Goal: Task Accomplishment & Management: Use online tool/utility

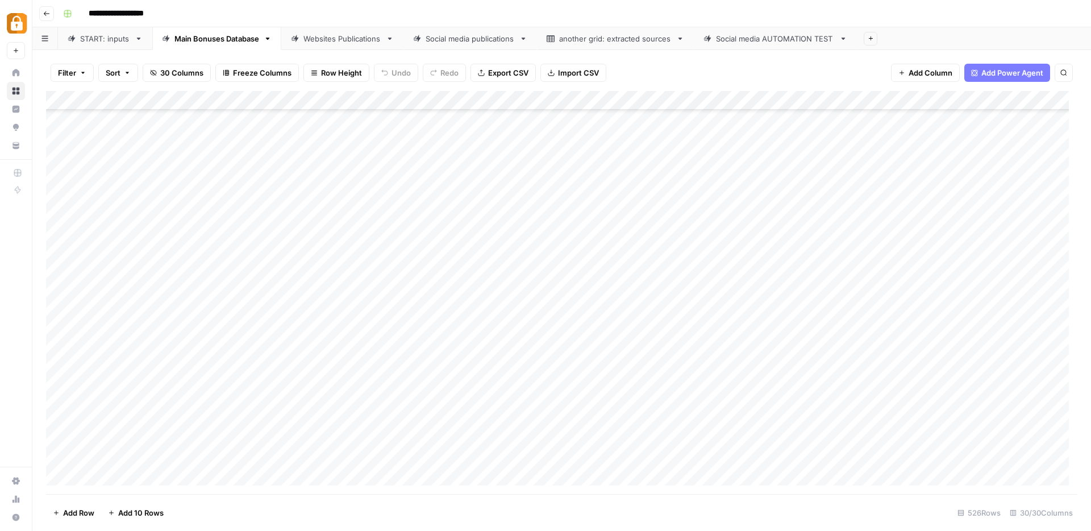
scroll to position [9803, 0]
click at [105, 41] on div "START: inputs" at bounding box center [105, 38] width 50 height 11
click at [300, 406] on div "Add Column" at bounding box center [561, 292] width 1031 height 403
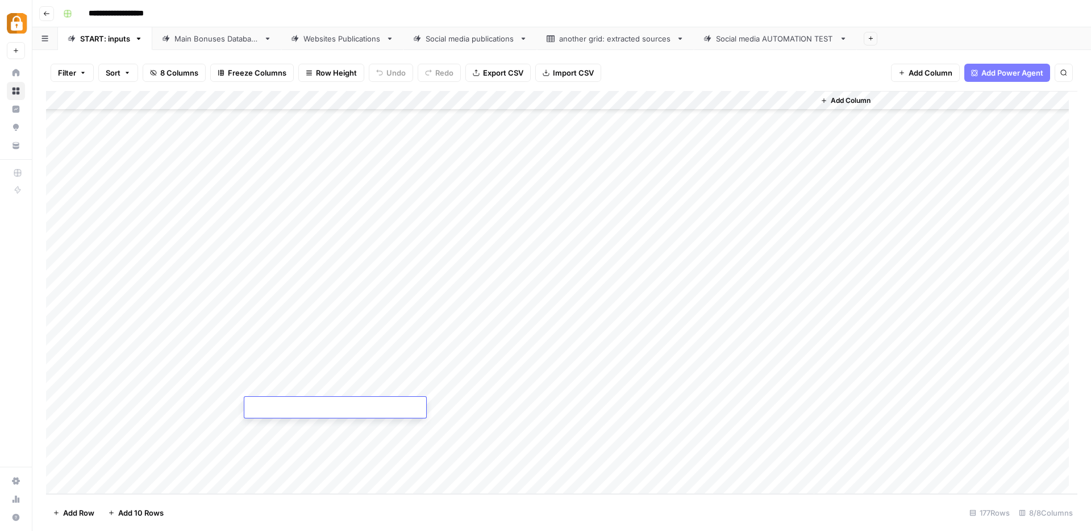
click at [300, 406] on textarea at bounding box center [335, 408] width 182 height 16
type textarea "**********"
click at [216, 413] on div "Add Column" at bounding box center [561, 292] width 1031 height 403
click at [699, 407] on div "Add Column" at bounding box center [561, 292] width 1031 height 403
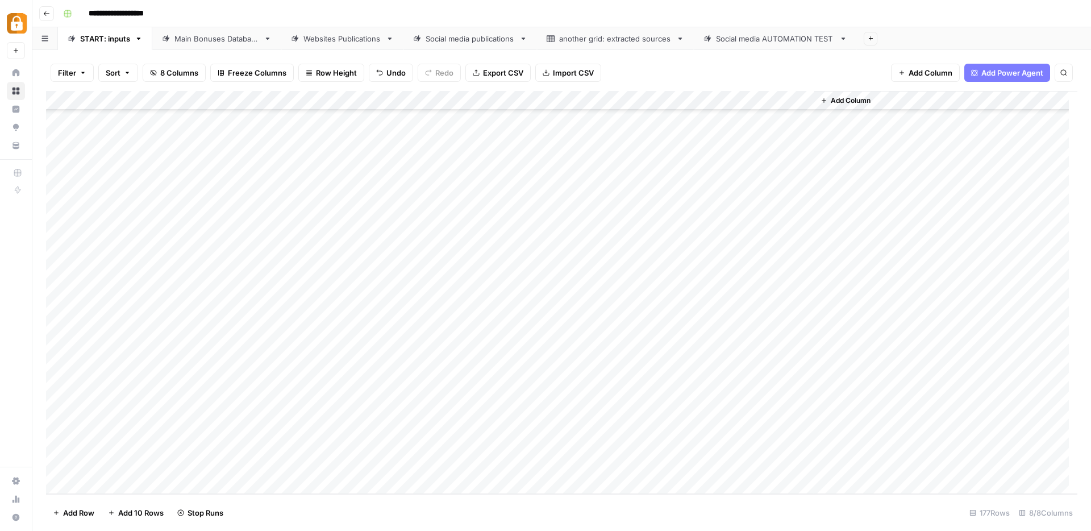
click at [217, 407] on div "Add Column" at bounding box center [561, 292] width 1031 height 403
drag, startPoint x: 222, startPoint y: 471, endPoint x: 323, endPoint y: 477, distance: 101.8
click at [222, 471] on button "Max" at bounding box center [218, 472] width 24 height 14
click at [481, 414] on div "Add Column" at bounding box center [561, 292] width 1031 height 403
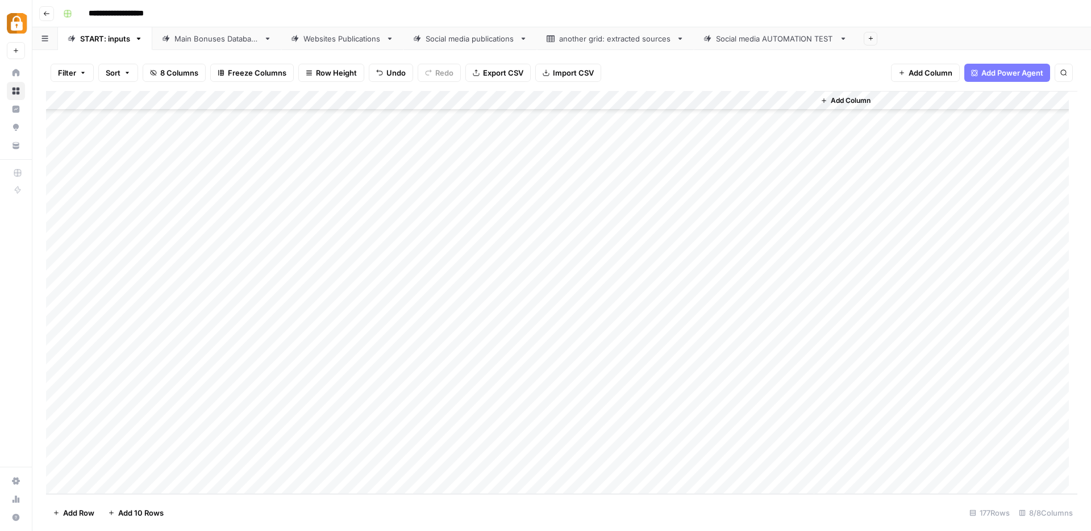
click at [481, 414] on div "Add Column" at bounding box center [561, 292] width 1031 height 403
click at [499, 475] on button "e-mail" at bounding box center [488, 472] width 31 height 14
click at [639, 411] on div "Add Column" at bounding box center [561, 292] width 1031 height 403
type textarea "**********"
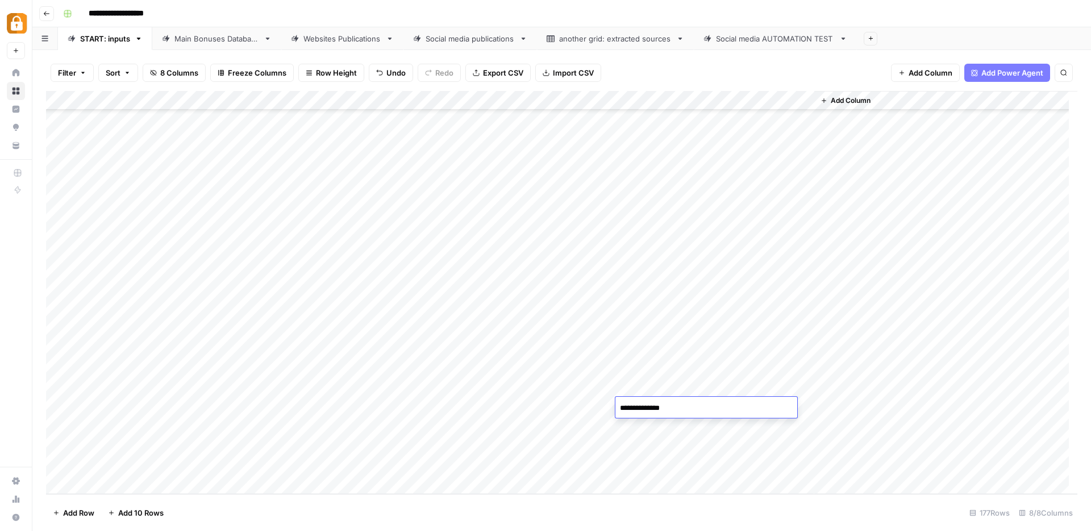
click at [590, 441] on div "Add Column" at bounding box center [561, 292] width 1031 height 403
click at [298, 429] on div "Add Column" at bounding box center [561, 292] width 1031 height 403
type textarea "**********"
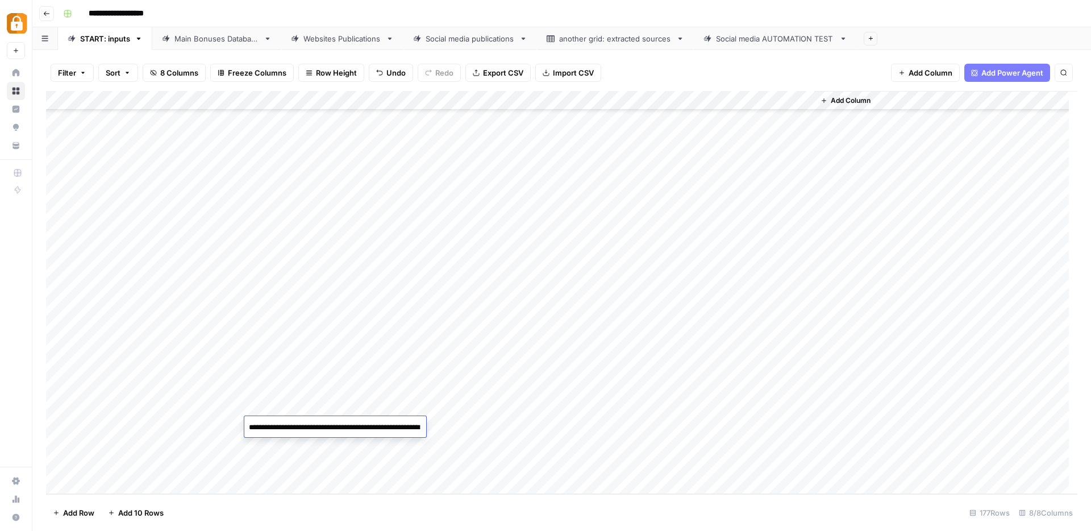
scroll to position [1066, 0]
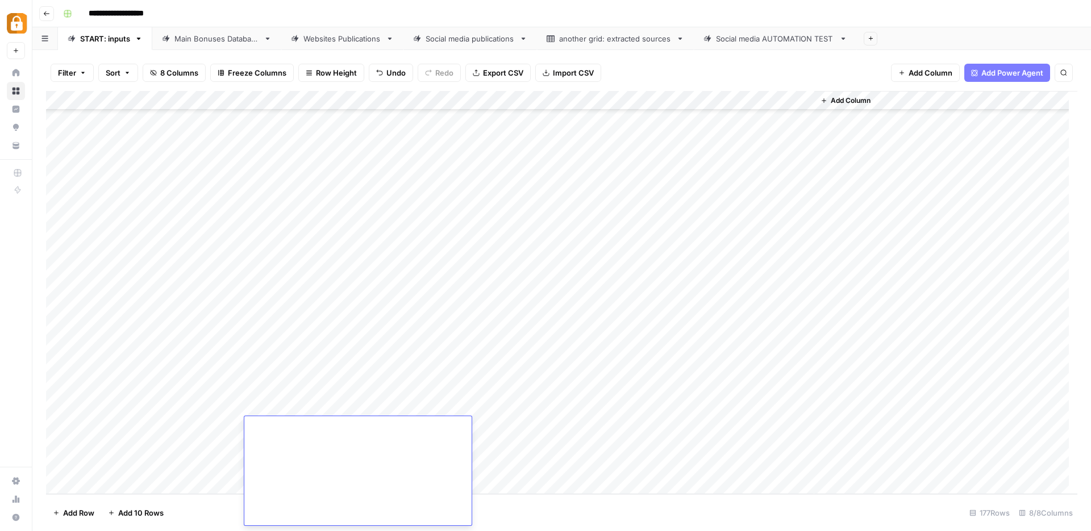
click at [706, 431] on div "Add Column" at bounding box center [561, 292] width 1031 height 403
click at [480, 431] on div "Add Column" at bounding box center [561, 292] width 1031 height 403
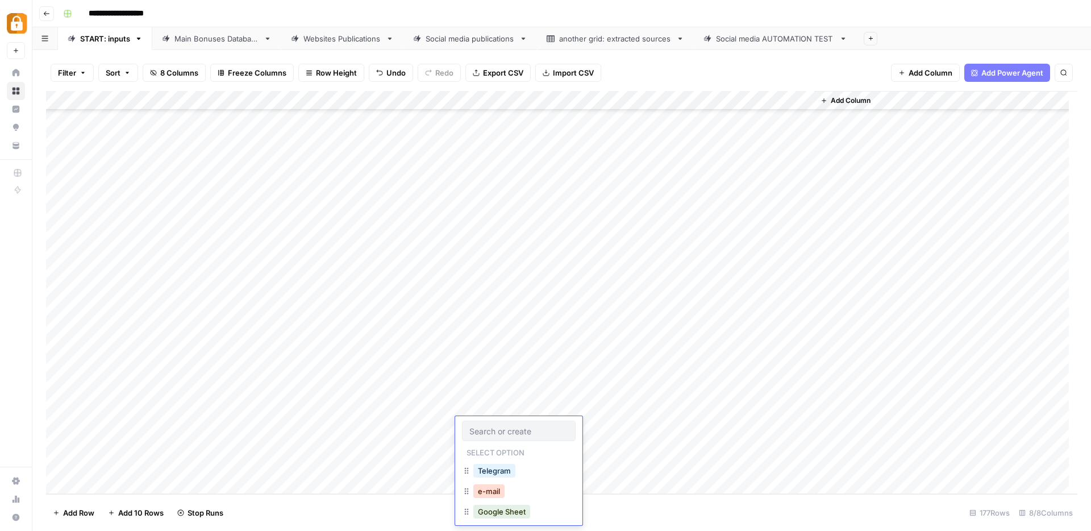
click at [489, 491] on button "e-mail" at bounding box center [488, 491] width 31 height 14
click at [214, 431] on div "Add Column" at bounding box center [561, 292] width 1031 height 403
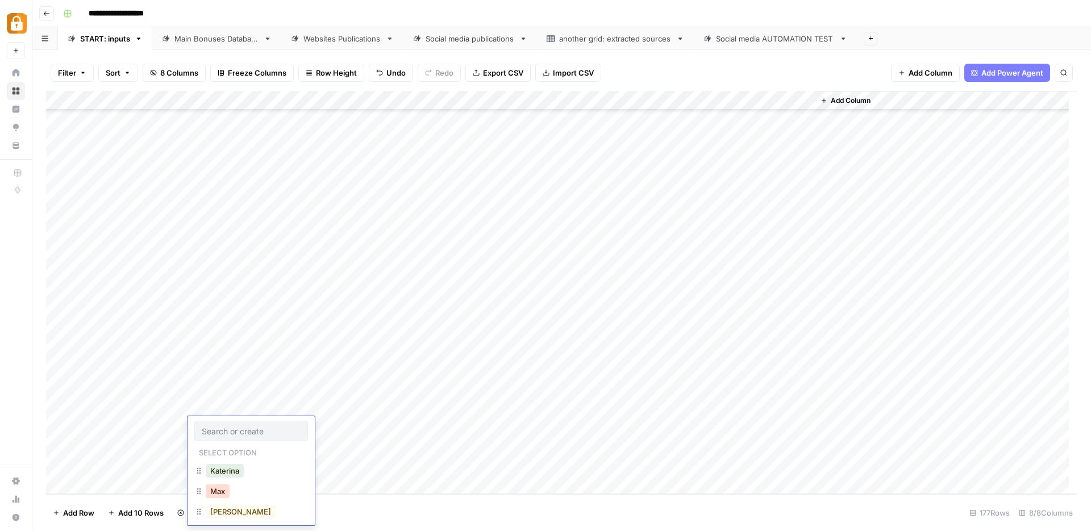
click at [224, 489] on button "Max" at bounding box center [218, 491] width 24 height 14
click at [643, 428] on div "Add Column" at bounding box center [561, 292] width 1031 height 403
type textarea "***"
click at [583, 464] on div "Add Column" at bounding box center [561, 292] width 1031 height 403
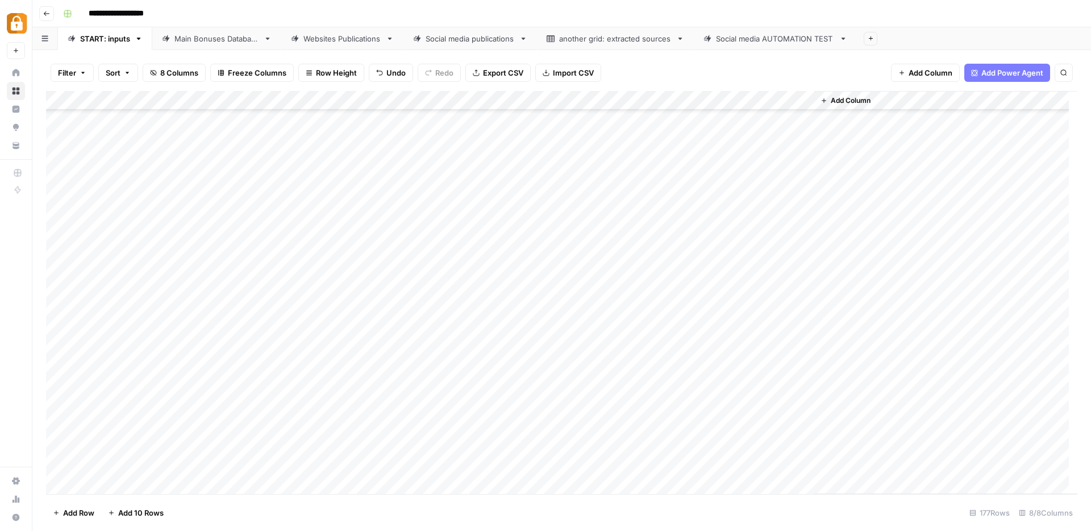
scroll to position [3054, 0]
click at [294, 449] on div "Add Column" at bounding box center [561, 292] width 1031 height 403
type textarea "**********"
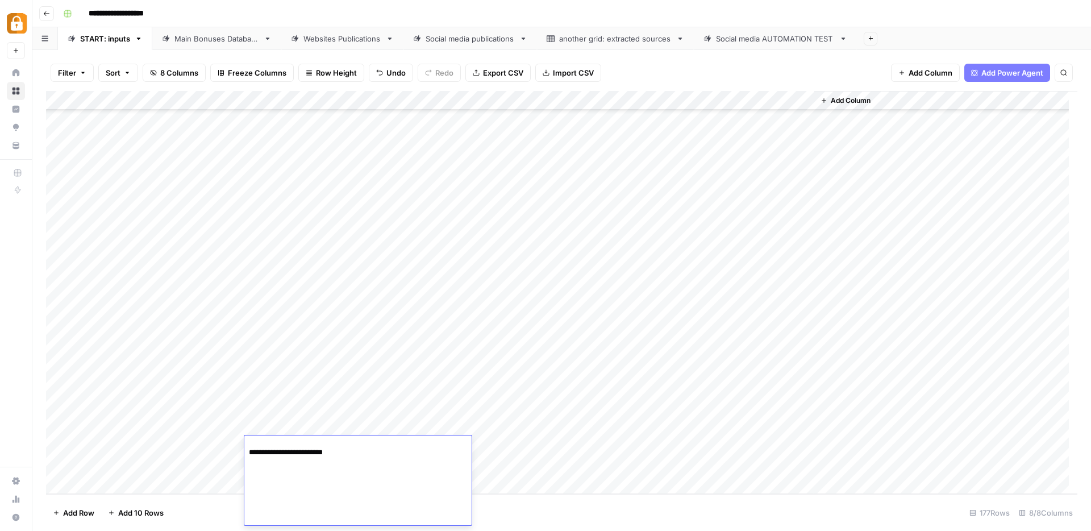
click at [700, 448] on div "Add Column" at bounding box center [561, 292] width 1031 height 403
click at [750, 445] on div "Add Column" at bounding box center [561, 292] width 1031 height 403
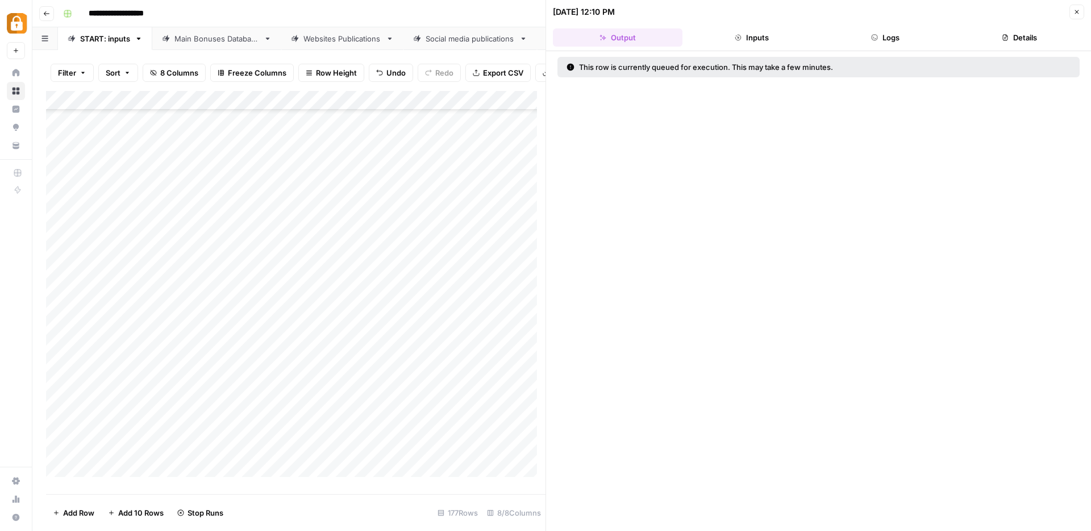
click at [1079, 12] on icon "button" at bounding box center [1076, 12] width 7 height 7
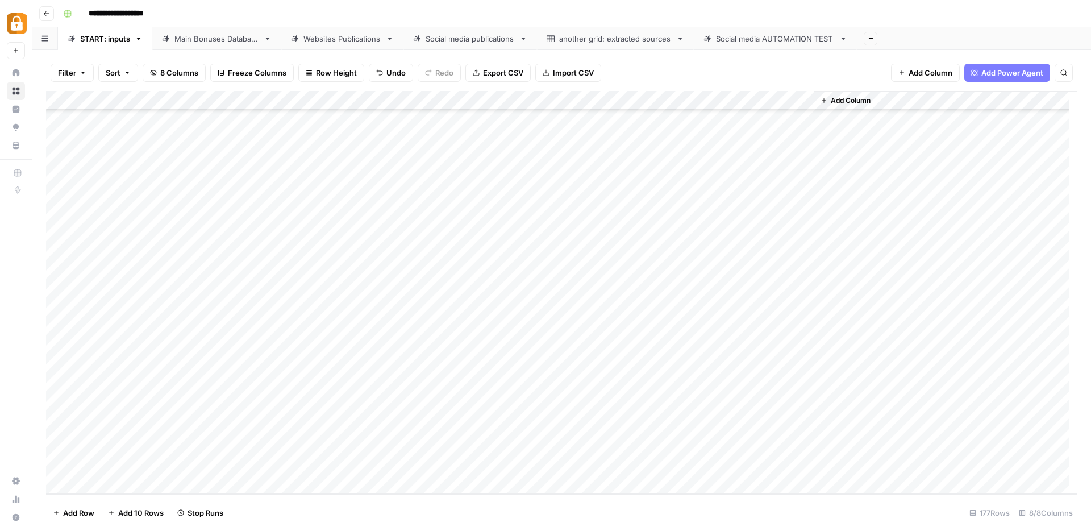
click at [636, 411] on div "Add Column" at bounding box center [561, 292] width 1031 height 403
click at [638, 446] on div "Add Column" at bounding box center [561, 292] width 1031 height 403
click at [495, 445] on div "Add Column" at bounding box center [561, 292] width 1031 height 403
click at [497, 510] on button "e-mail" at bounding box center [488, 510] width 31 height 14
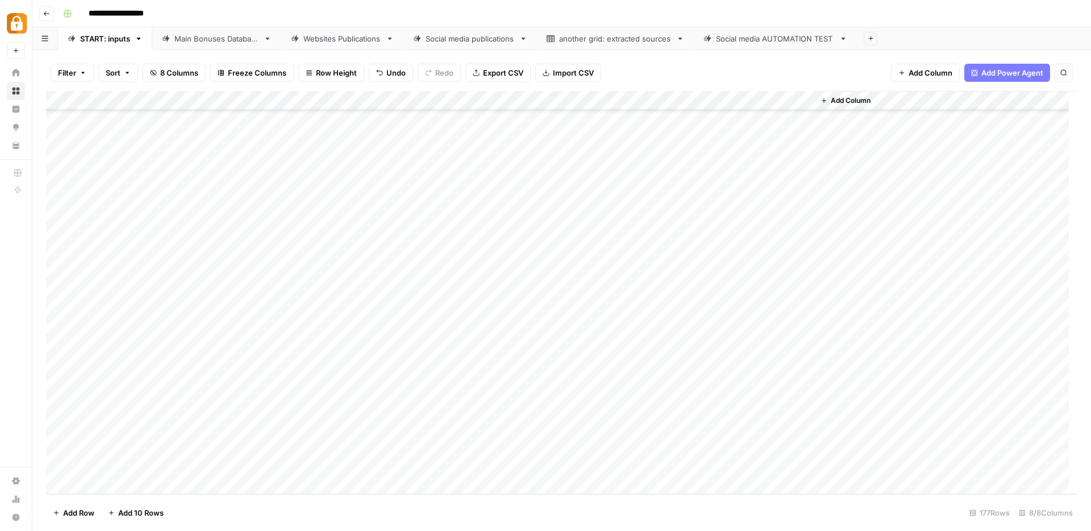
click at [224, 446] on div "Add Column" at bounding box center [561, 292] width 1031 height 403
click at [223, 446] on div "Add Column" at bounding box center [561, 292] width 1031 height 403
click at [225, 508] on button "Max" at bounding box center [218, 510] width 24 height 14
click at [680, 22] on div "**********" at bounding box center [569, 14] width 1021 height 18
